Goal: Task Accomplishment & Management: Manage account settings

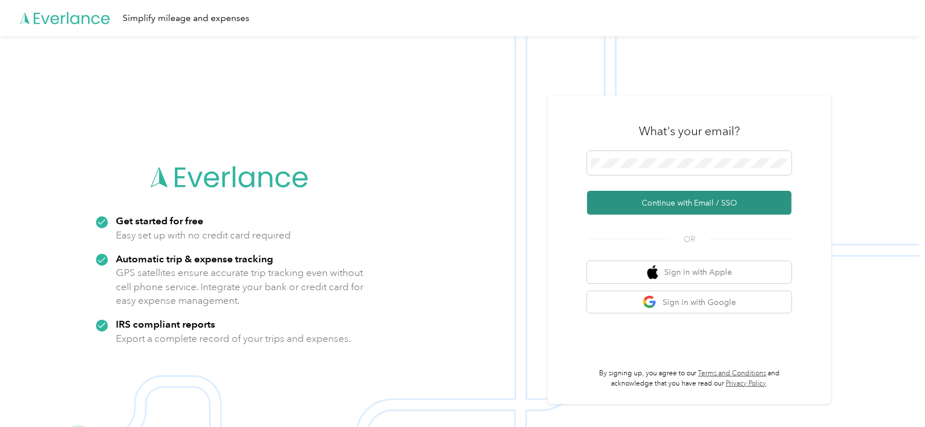
click at [667, 203] on button "Continue with Email / SSO" at bounding box center [689, 203] width 205 height 24
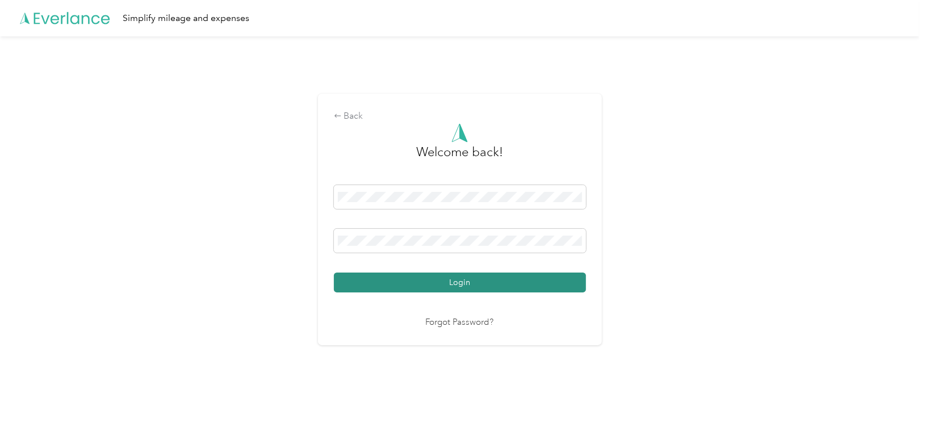
click at [548, 282] on button "Login" at bounding box center [460, 283] width 252 height 20
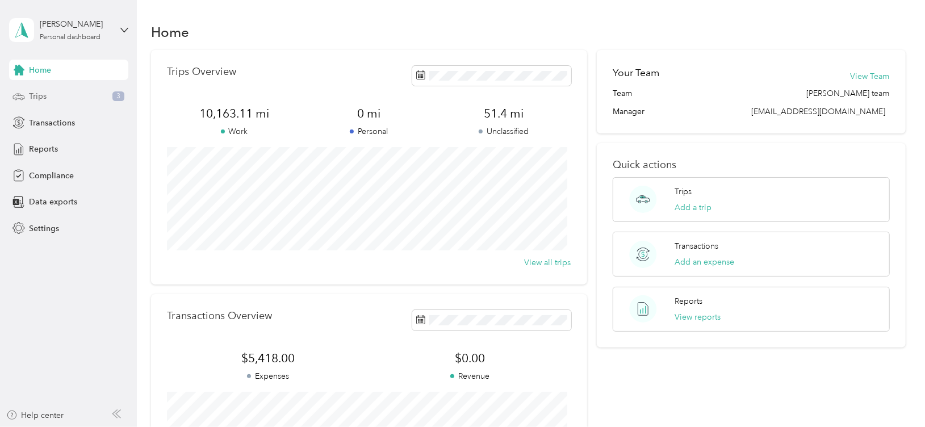
click at [54, 94] on div "Trips 3" at bounding box center [68, 96] width 119 height 20
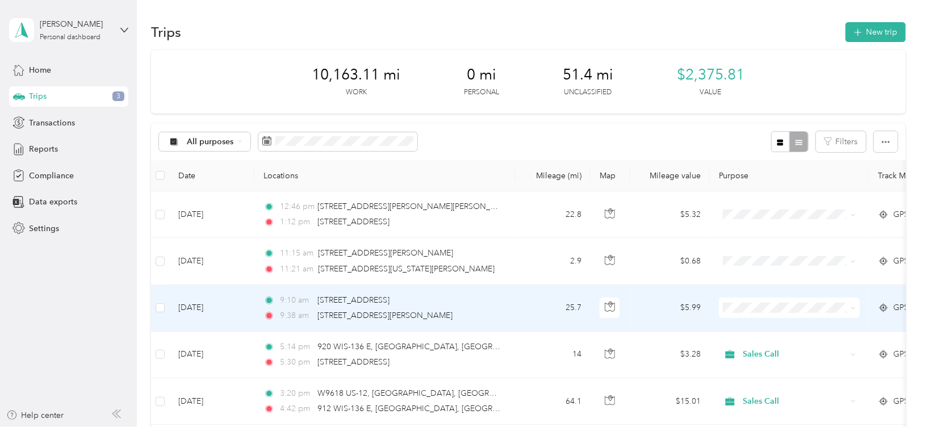
click at [779, 330] on li "Sales Call" at bounding box center [789, 327] width 141 height 20
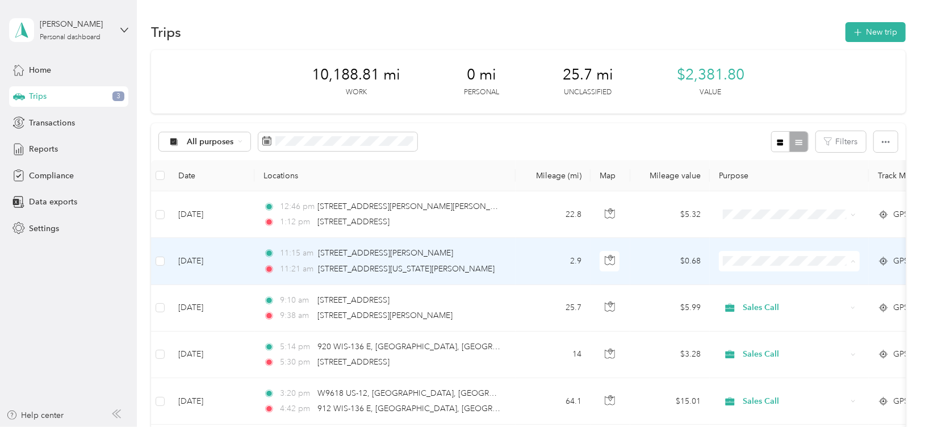
click at [769, 281] on span "Sales Call" at bounding box center [800, 282] width 105 height 12
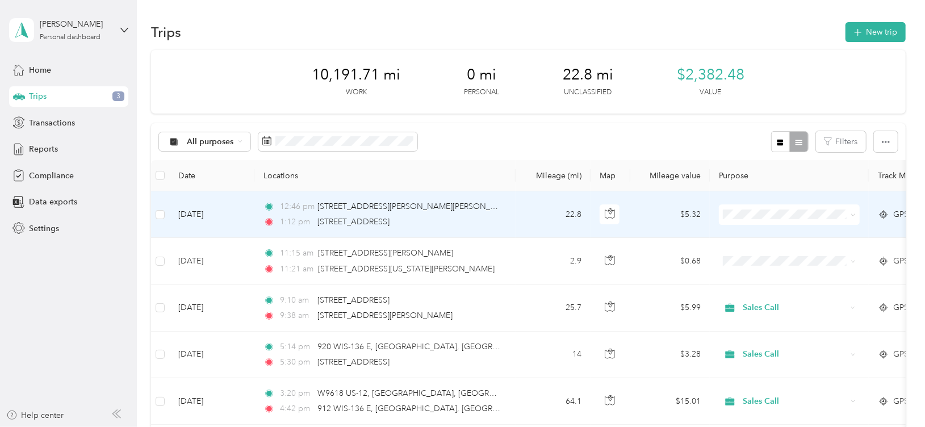
click at [758, 238] on li "Sales Call" at bounding box center [789, 233] width 141 height 20
click at [758, 236] on span "Sales Call" at bounding box center [800, 236] width 105 height 12
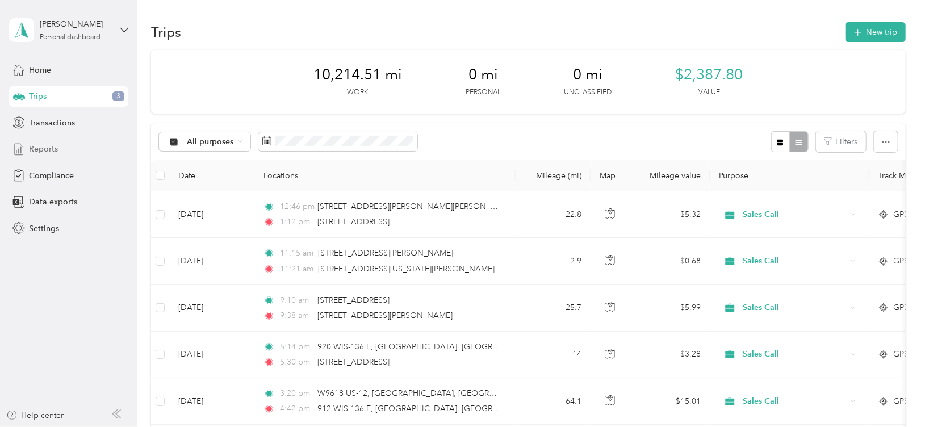
click at [36, 151] on span "Reports" at bounding box center [43, 149] width 29 height 12
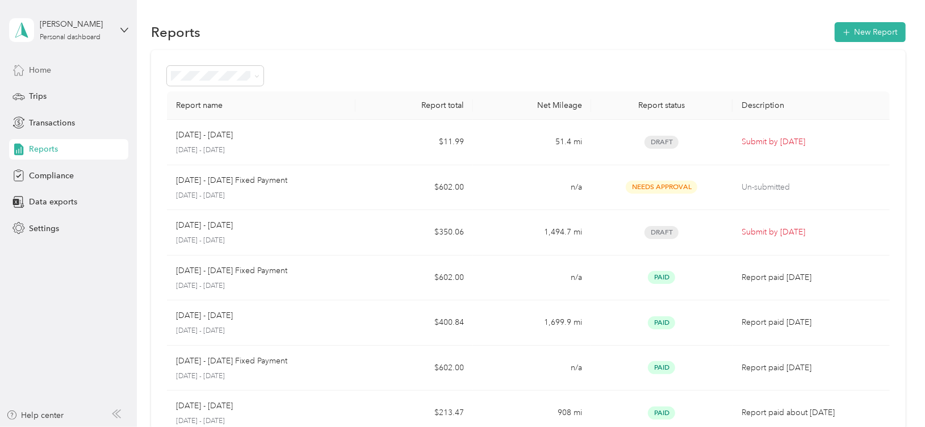
click at [47, 71] on span "Home" at bounding box center [40, 70] width 22 height 12
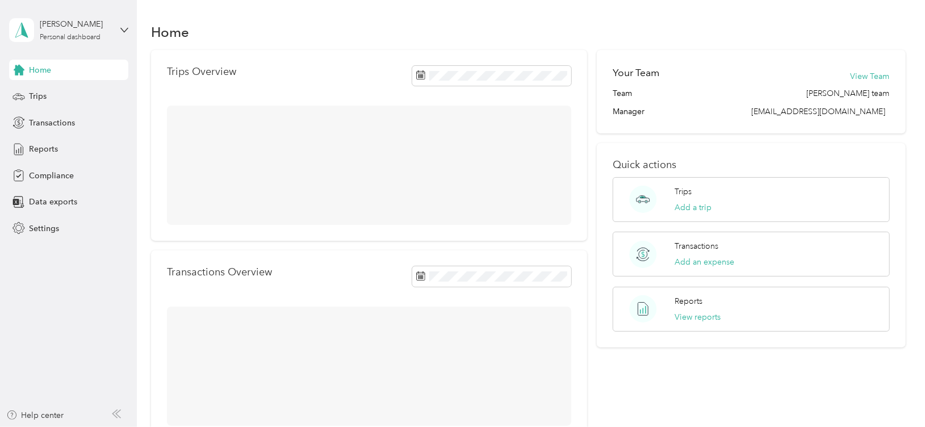
click at [123, 34] on div "[PERSON_NAME] Personal dashboard" at bounding box center [68, 30] width 119 height 40
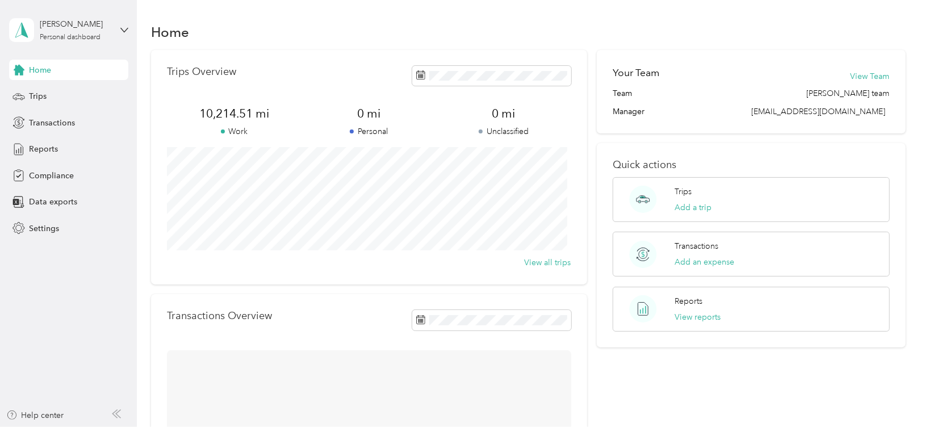
click at [87, 99] on div "You’re signed in as [EMAIL_ADDRESS][DOMAIN_NAME] Log out" at bounding box center [128, 79] width 239 height 64
click at [126, 27] on icon at bounding box center [124, 30] width 8 height 8
click at [111, 91] on div "Log out" at bounding box center [128, 94] width 223 height 20
